Goal: Task Accomplishment & Management: Complete application form

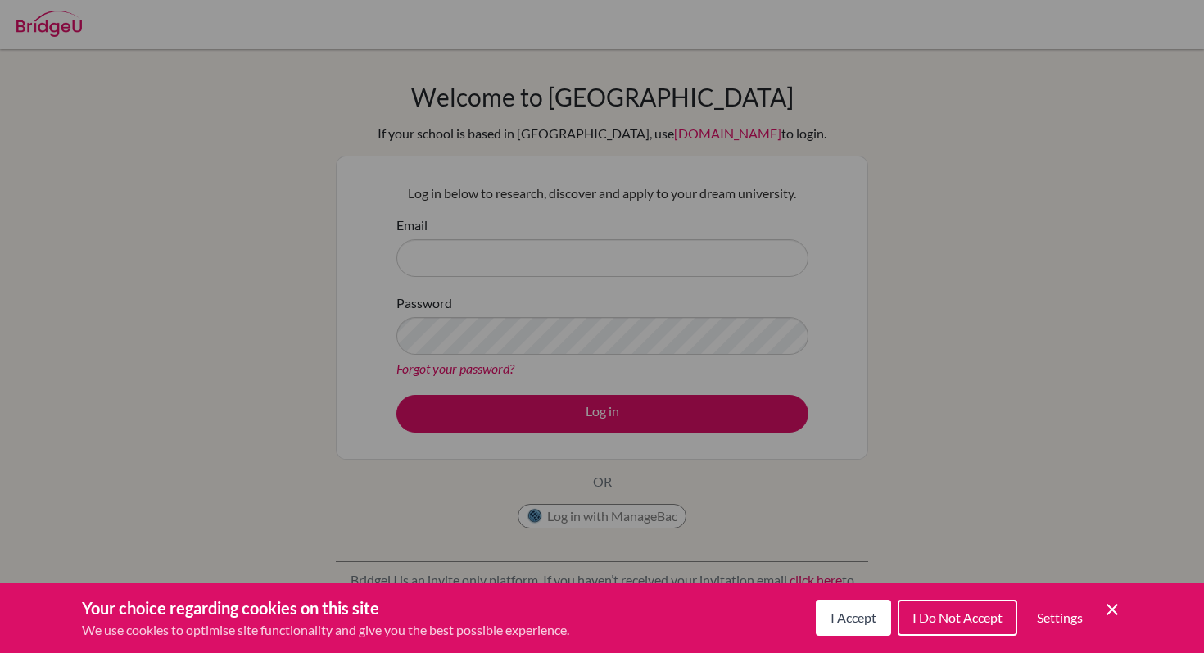
click at [845, 621] on span "I Accept" at bounding box center [853, 617] width 46 height 16
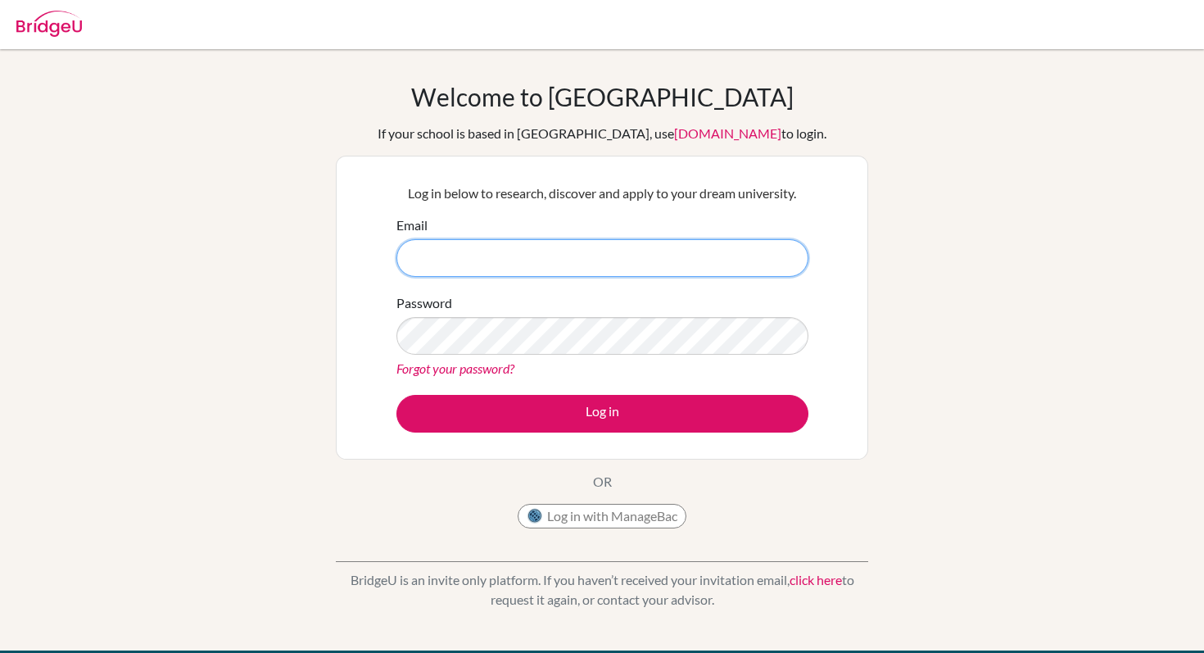
click at [701, 252] on input "Email" at bounding box center [602, 258] width 412 height 38
click at [944, 200] on div "Welcome to [GEOGRAPHIC_DATA] If your school is based in [GEOGRAPHIC_DATA], use …" at bounding box center [602, 349] width 1204 height 535
click at [681, 270] on input "Email" at bounding box center [602, 258] width 412 height 38
type input "a"
type input "[EMAIL_ADDRESS][DOMAIN_NAME]"
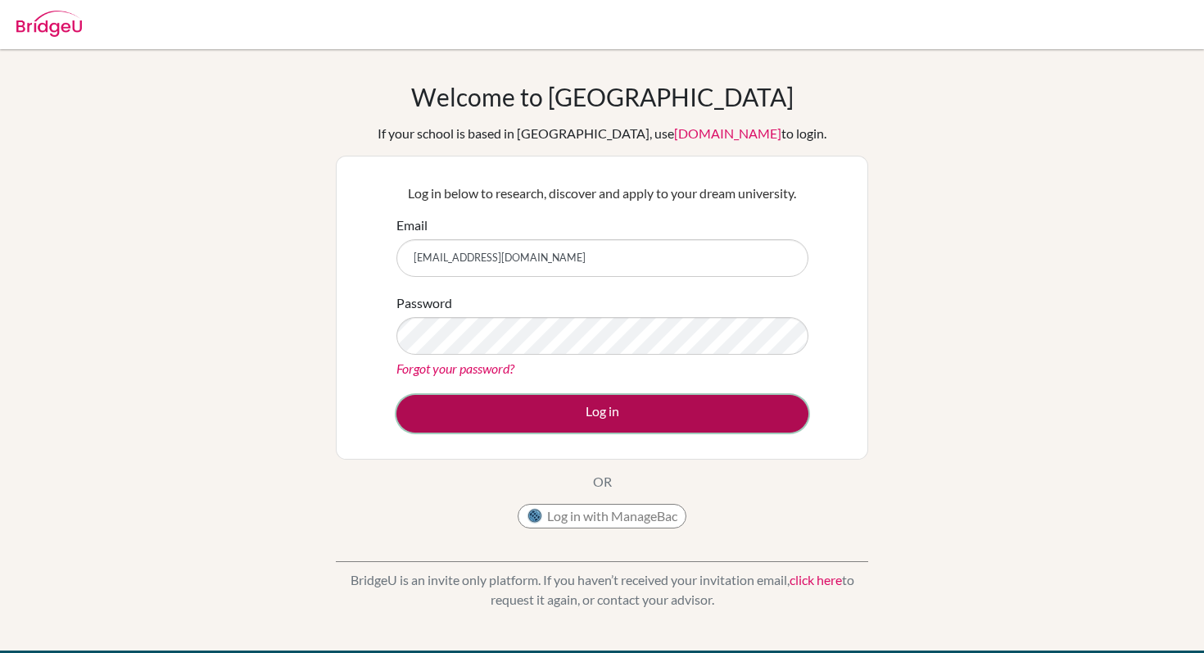
click at [593, 419] on button "Log in" at bounding box center [602, 414] width 412 height 38
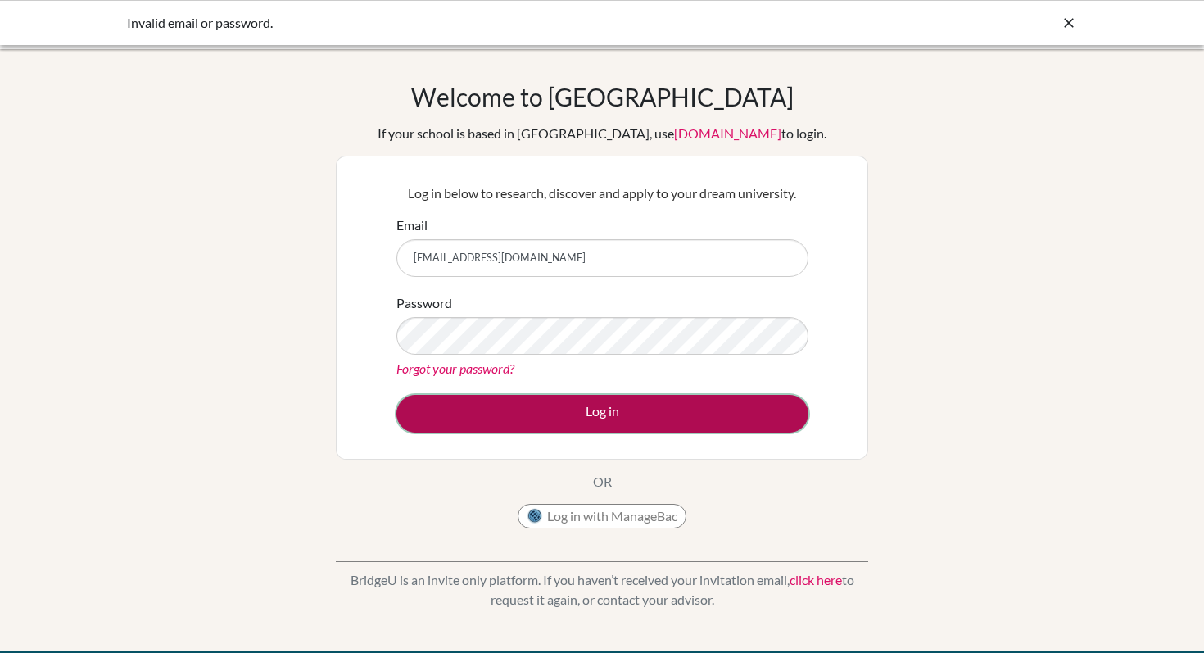
click at [601, 410] on button "Log in" at bounding box center [602, 414] width 412 height 38
